Goal: Find specific page/section: Find specific page/section

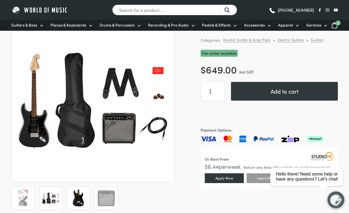
scroll to position [70, 0]
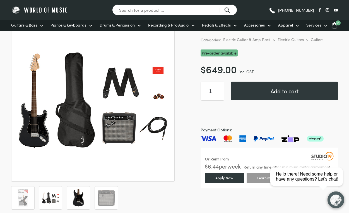
click at [82, 200] on img at bounding box center [78, 197] width 17 height 17
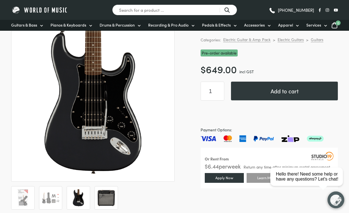
click at [100, 198] on img at bounding box center [106, 197] width 17 height 17
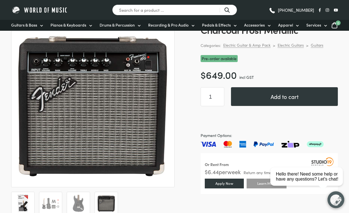
scroll to position [64, 0]
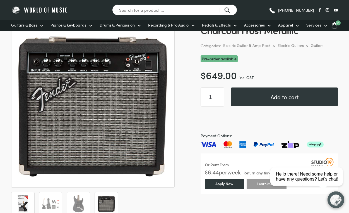
click at [25, 206] on img at bounding box center [22, 203] width 17 height 17
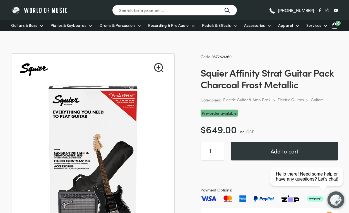
scroll to position [0, 0]
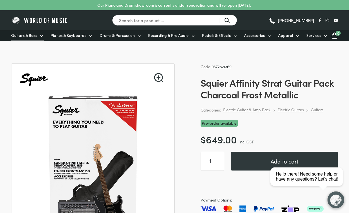
click at [20, 33] on span "Guitars & Bass" at bounding box center [24, 35] width 26 height 6
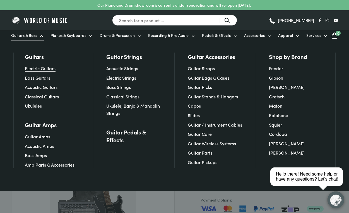
click at [52, 67] on link "Electric Guitars" at bounding box center [40, 68] width 31 height 6
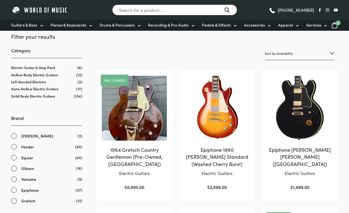
scroll to position [81, 0]
click at [13, 147] on link "Fender" at bounding box center [46, 146] width 71 height 6
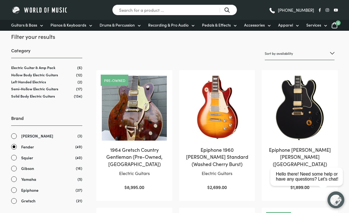
click at [16, 158] on link "Squier" at bounding box center [46, 157] width 71 height 6
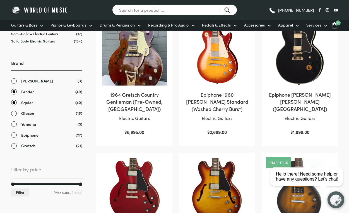
scroll to position [0, 0]
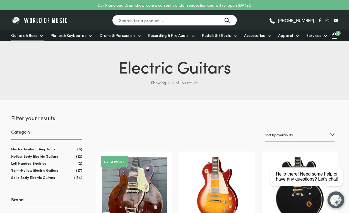
click at [36, 37] on span "Guitars & Bass" at bounding box center [24, 35] width 26 height 6
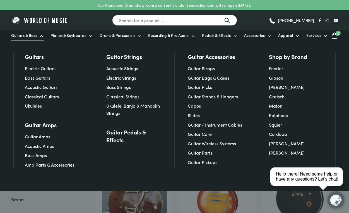
click at [279, 123] on link "Squier" at bounding box center [275, 124] width 13 height 6
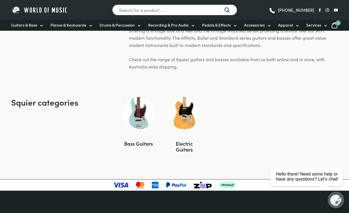
scroll to position [326, 0]
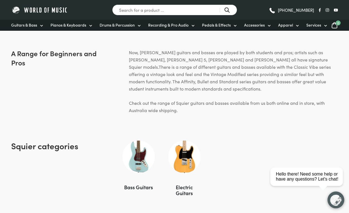
click at [185, 153] on img at bounding box center [184, 156] width 32 height 32
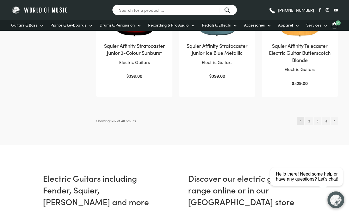
scroll to position [591, 0]
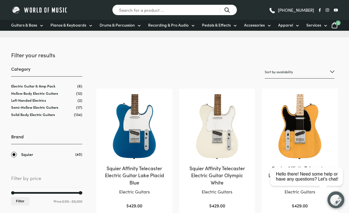
scroll to position [67, 0]
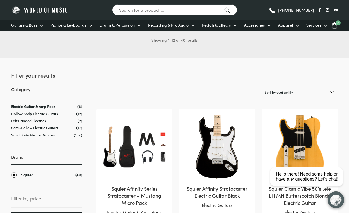
scroll to position [43, 0]
